Goal: Browse casually

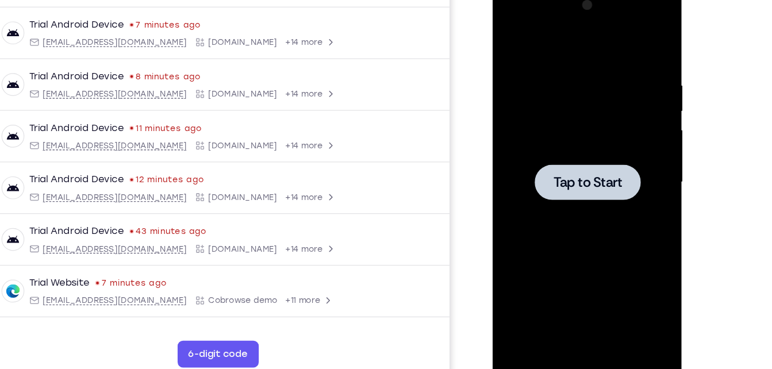
scroll to position [151, 0]
click at [593, 142] on div at bounding box center [573, 154] width 91 height 30
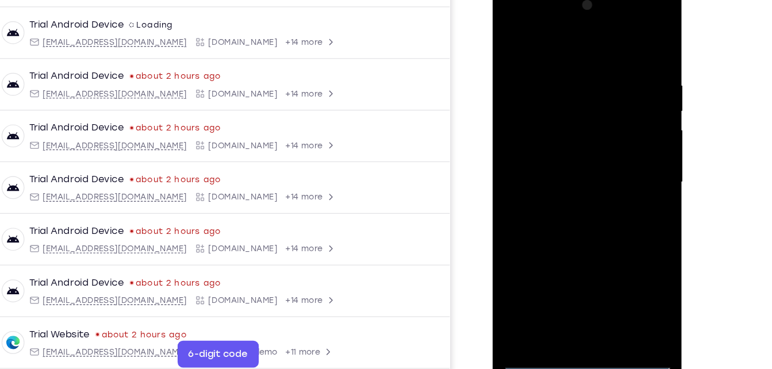
click at [572, 305] on div at bounding box center [573, 155] width 145 height 322
click at [622, 262] on div at bounding box center [573, 155] width 145 height 322
click at [554, 49] on div at bounding box center [573, 155] width 145 height 322
click at [625, 147] on div at bounding box center [573, 155] width 145 height 322
click at [559, 175] on div at bounding box center [573, 155] width 145 height 322
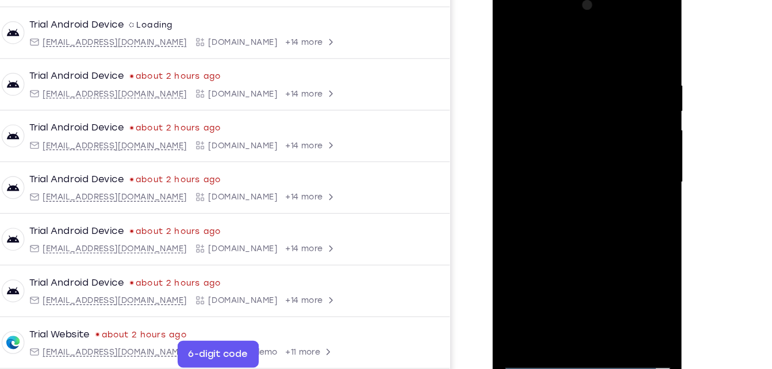
click at [546, 141] on div at bounding box center [573, 155] width 145 height 322
click at [545, 155] on div at bounding box center [573, 155] width 145 height 322
click at [557, 191] on div at bounding box center [573, 155] width 145 height 322
click at [572, 204] on div at bounding box center [573, 155] width 145 height 322
click at [557, 77] on div at bounding box center [573, 155] width 145 height 322
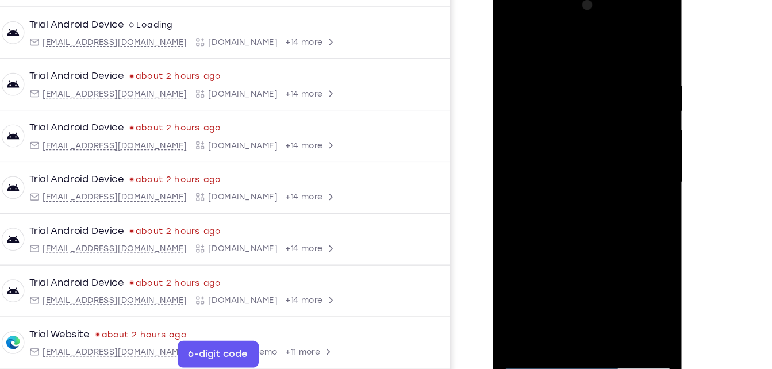
click at [617, 288] on div at bounding box center [573, 155] width 145 height 322
click at [633, 93] on div at bounding box center [573, 155] width 145 height 322
click at [633, 42] on div at bounding box center [573, 155] width 145 height 322
drag, startPoint x: 575, startPoint y: 218, endPoint x: 577, endPoint y: 48, distance: 169.7
click at [577, 48] on div at bounding box center [573, 155] width 145 height 322
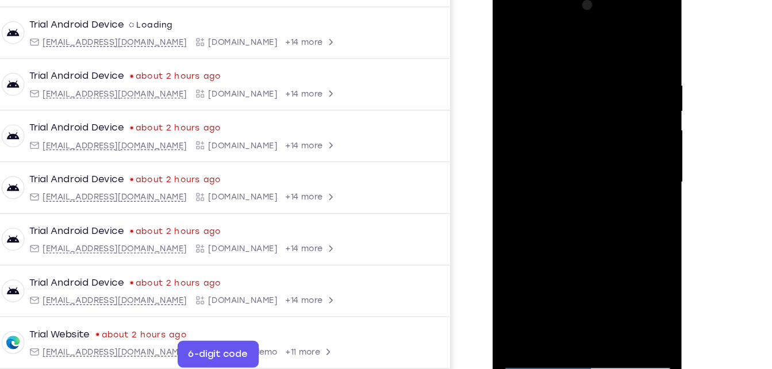
drag, startPoint x: 602, startPoint y: 242, endPoint x: 602, endPoint y: 47, distance: 194.9
click at [602, 47] on div at bounding box center [573, 155] width 145 height 322
drag, startPoint x: 583, startPoint y: 231, endPoint x: 592, endPoint y: 53, distance: 177.9
click at [592, 53] on div at bounding box center [573, 155] width 145 height 322
drag, startPoint x: 581, startPoint y: 240, endPoint x: 589, endPoint y: 44, distance: 196.3
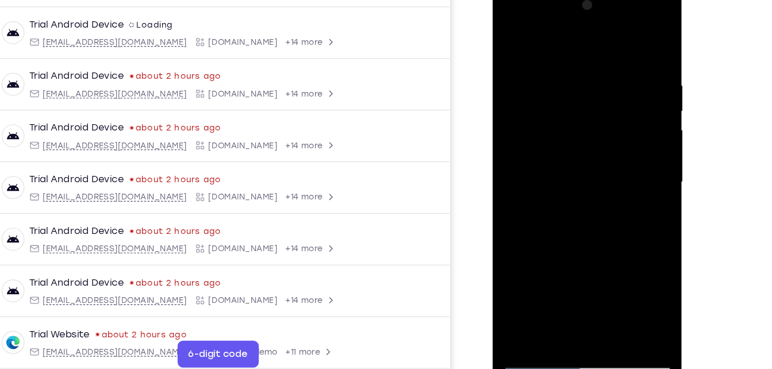
click at [589, 44] on div at bounding box center [573, 155] width 145 height 322
drag, startPoint x: 573, startPoint y: 246, endPoint x: 604, endPoint y: 13, distance: 234.4
click at [604, 13] on div at bounding box center [573, 155] width 145 height 322
drag, startPoint x: 570, startPoint y: 253, endPoint x: 606, endPoint y: 57, distance: 199.4
click at [606, 57] on div at bounding box center [573, 155] width 145 height 322
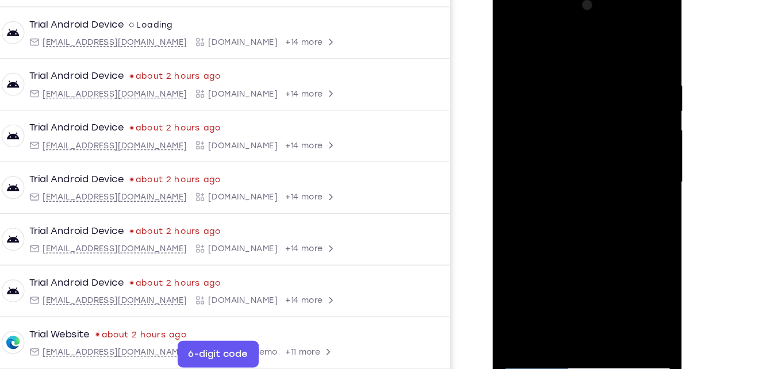
drag, startPoint x: 577, startPoint y: 255, endPoint x: 587, endPoint y: 120, distance: 136.1
click at [587, 120] on div at bounding box center [573, 155] width 145 height 322
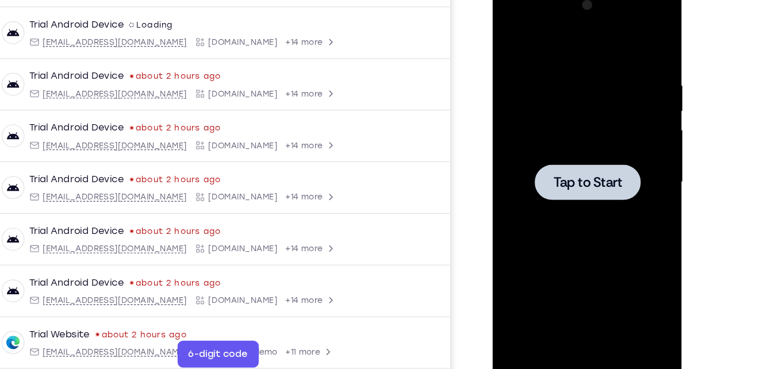
click at [626, 122] on div at bounding box center [573, 155] width 145 height 322
